Goal: Entertainment & Leisure: Browse casually

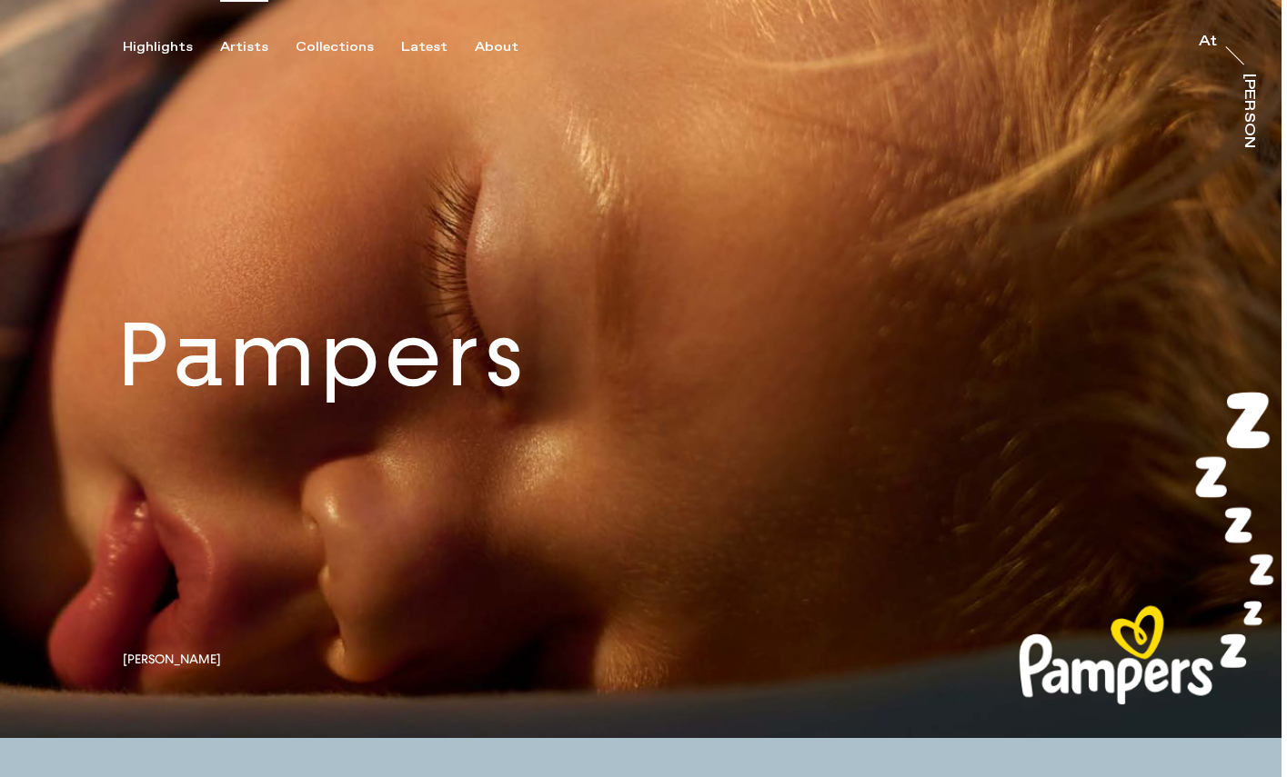
click at [236, 42] on div "Artists" at bounding box center [244, 47] width 48 height 16
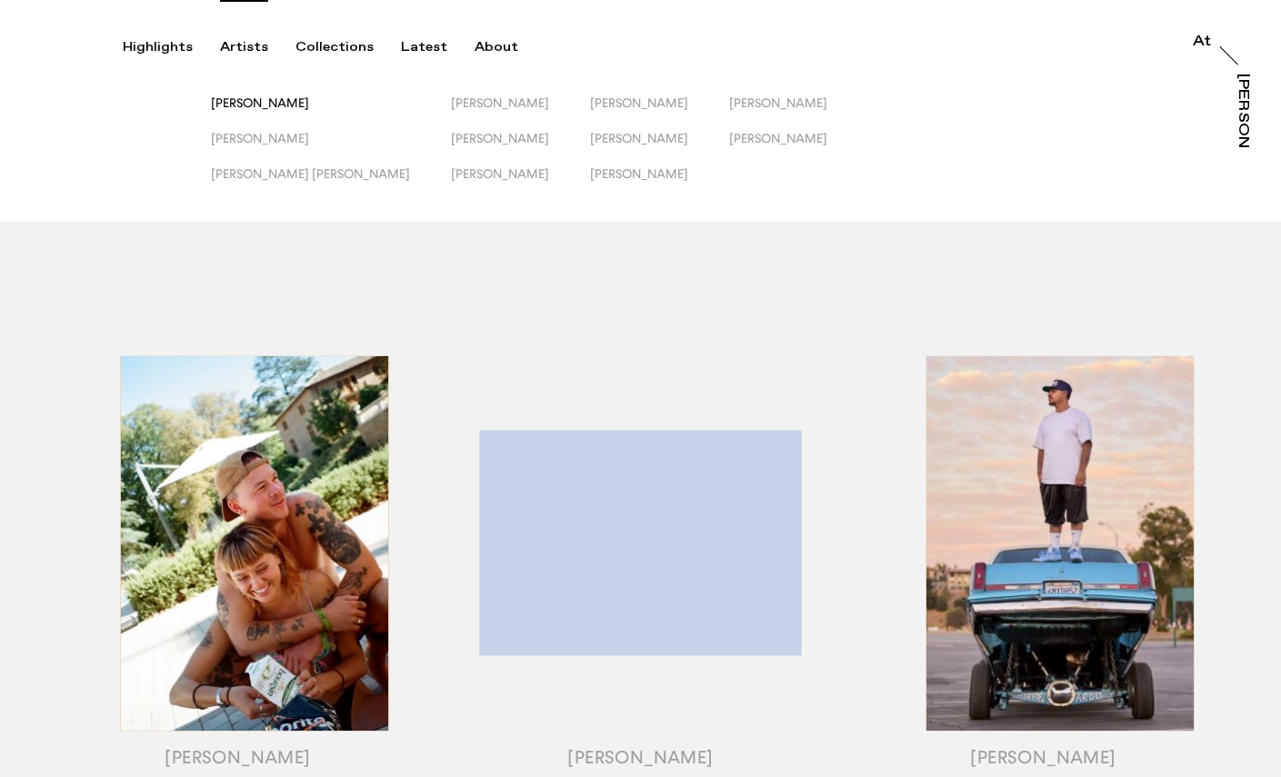
click at [245, 96] on span "[PERSON_NAME]" at bounding box center [260, 102] width 98 height 15
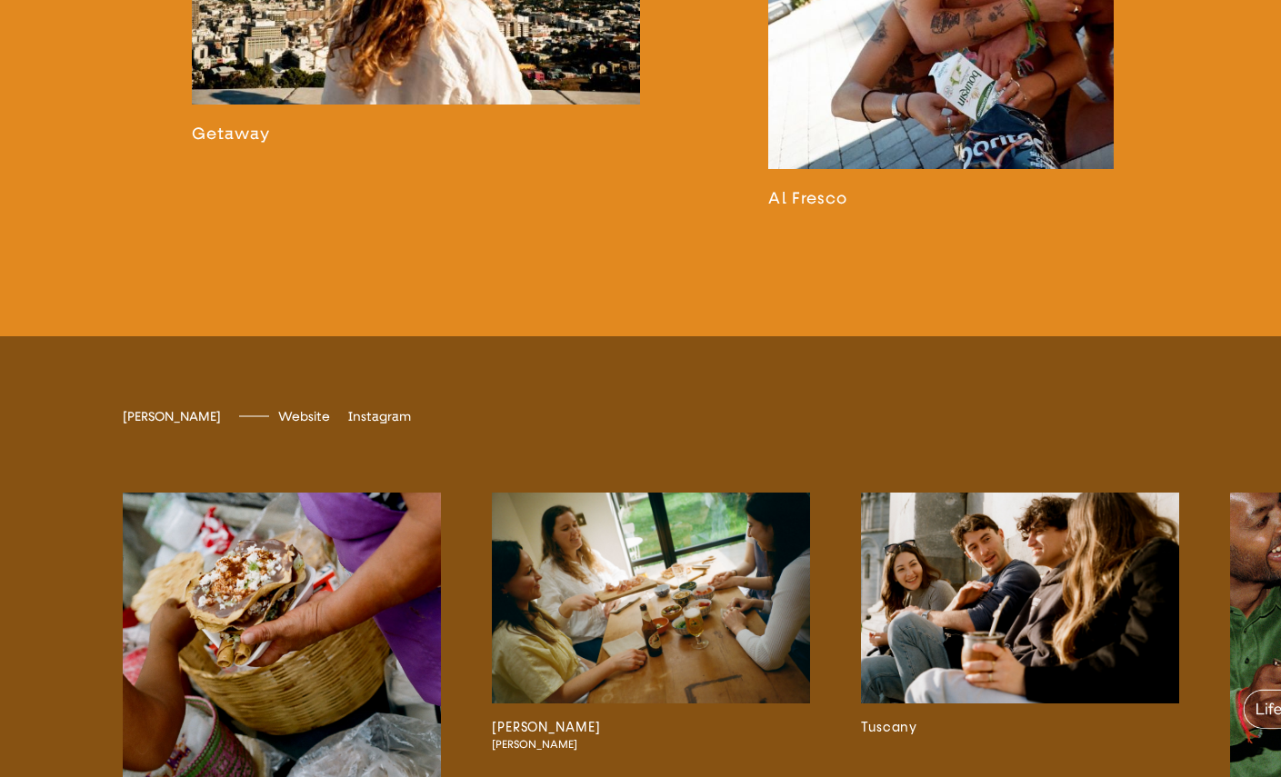
scroll to position [3192, 0]
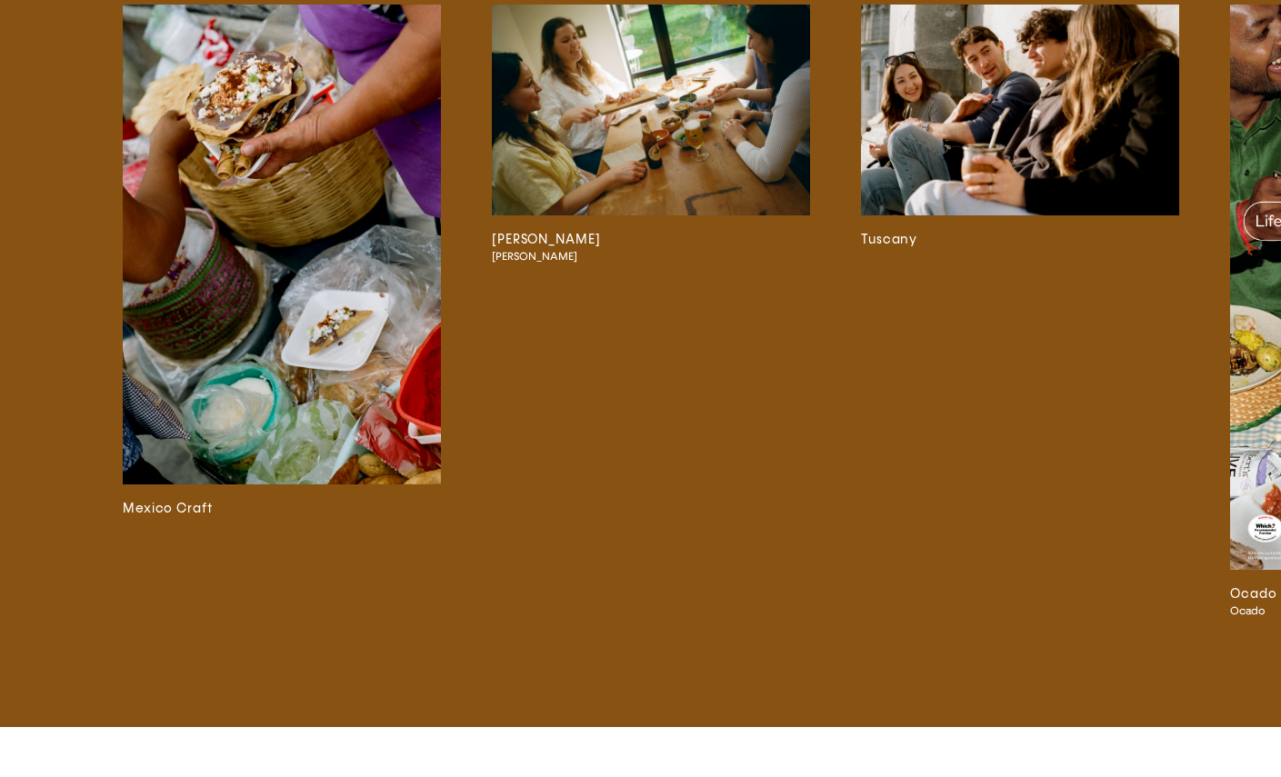
scroll to position [3677, 0]
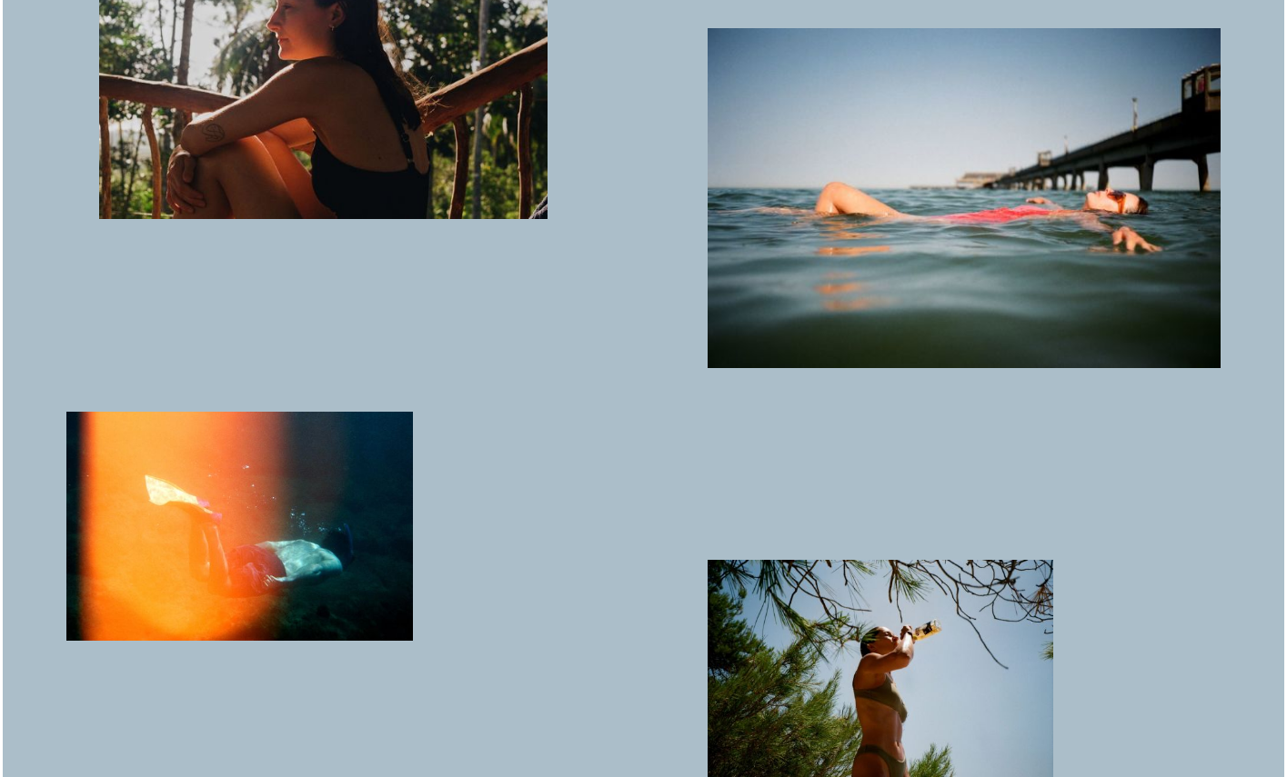
scroll to position [3361, 0]
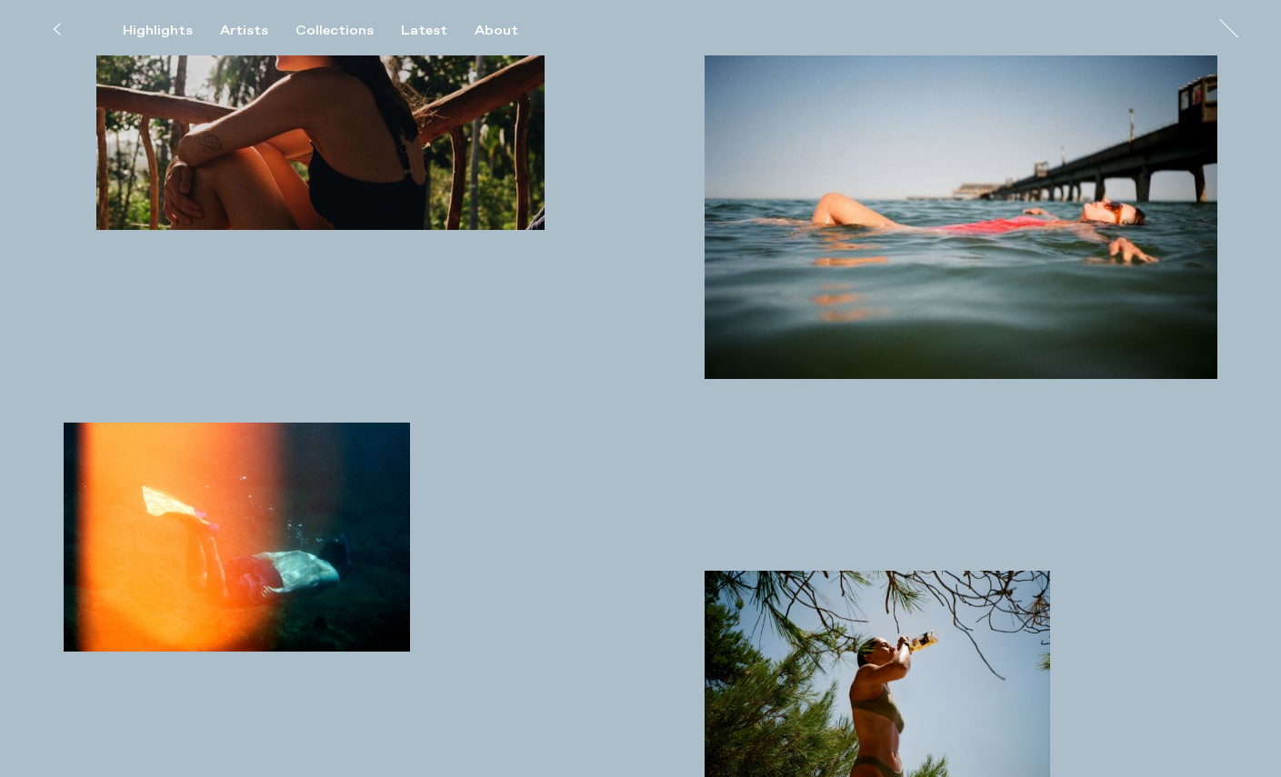
click at [793, 227] on img "button" at bounding box center [961, 209] width 513 height 340
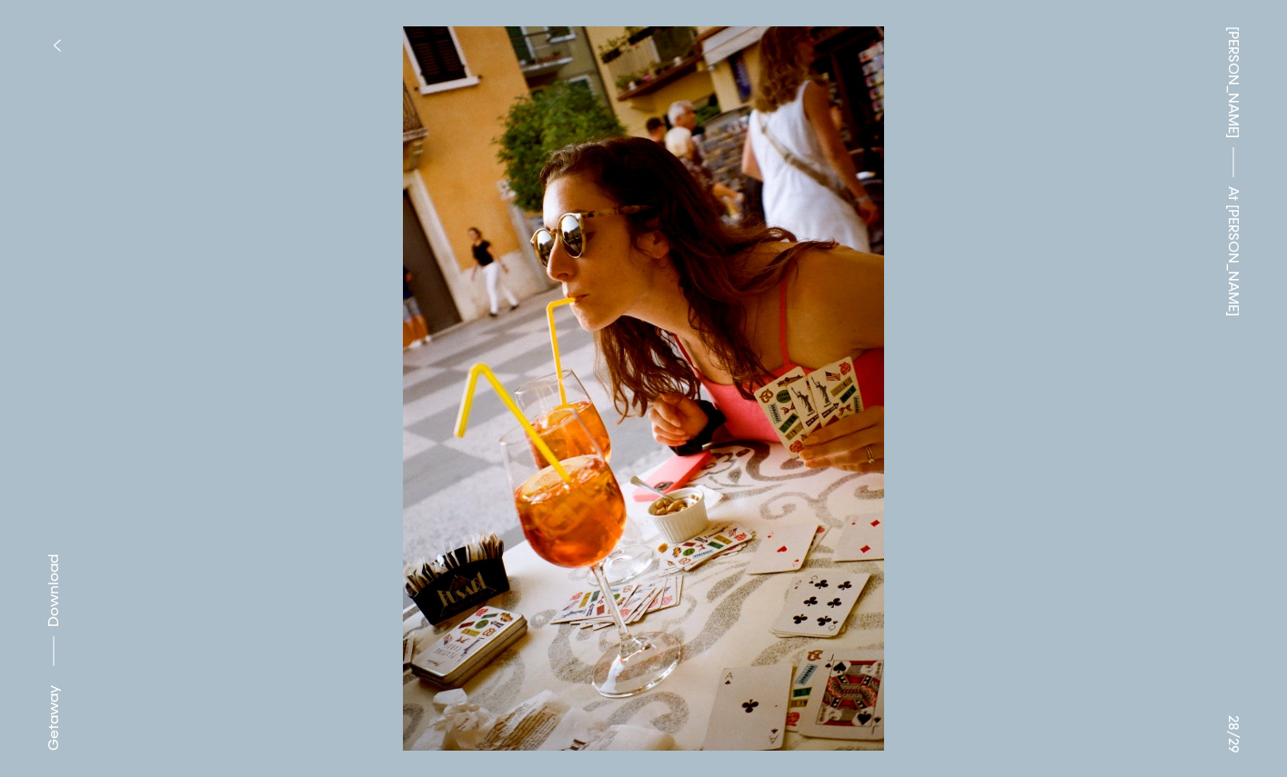
click at [1097, 463] on img at bounding box center [643, 388] width 1105 height 725
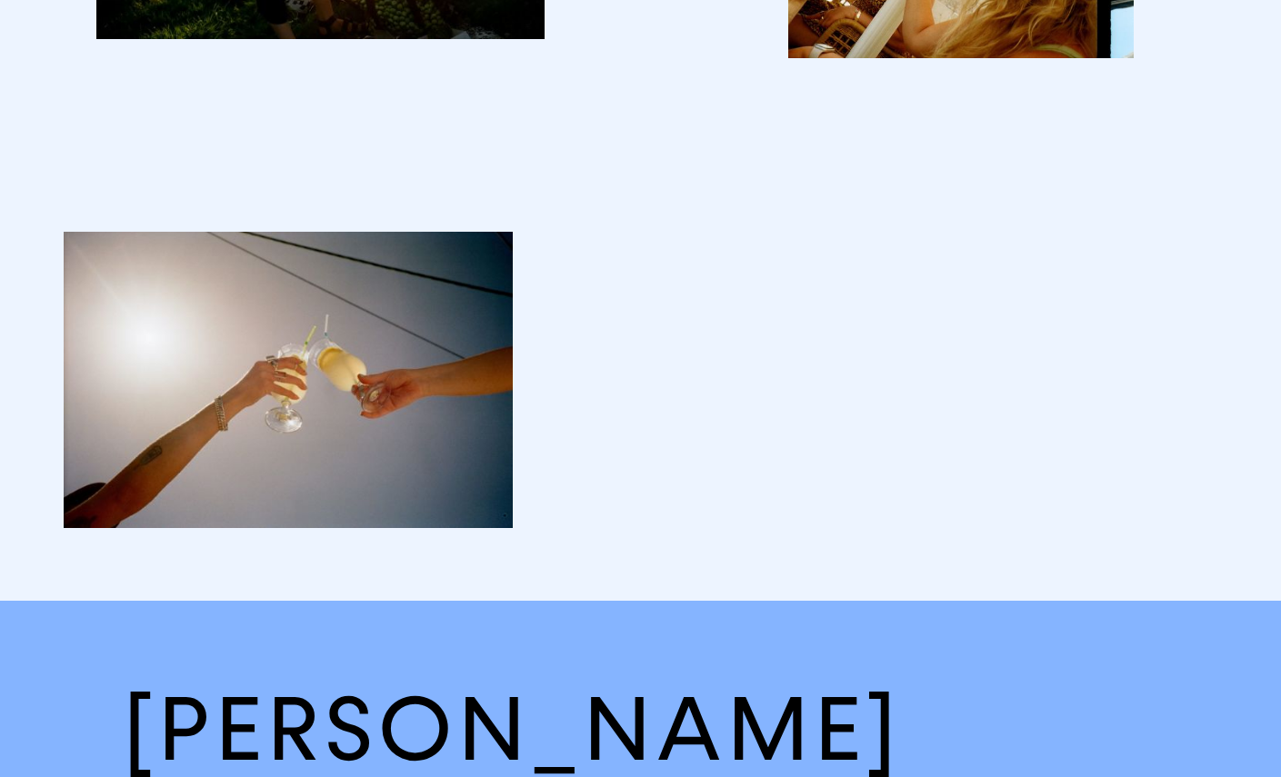
scroll to position [8315, 0]
